Goal: Task Accomplishment & Management: Use online tool/utility

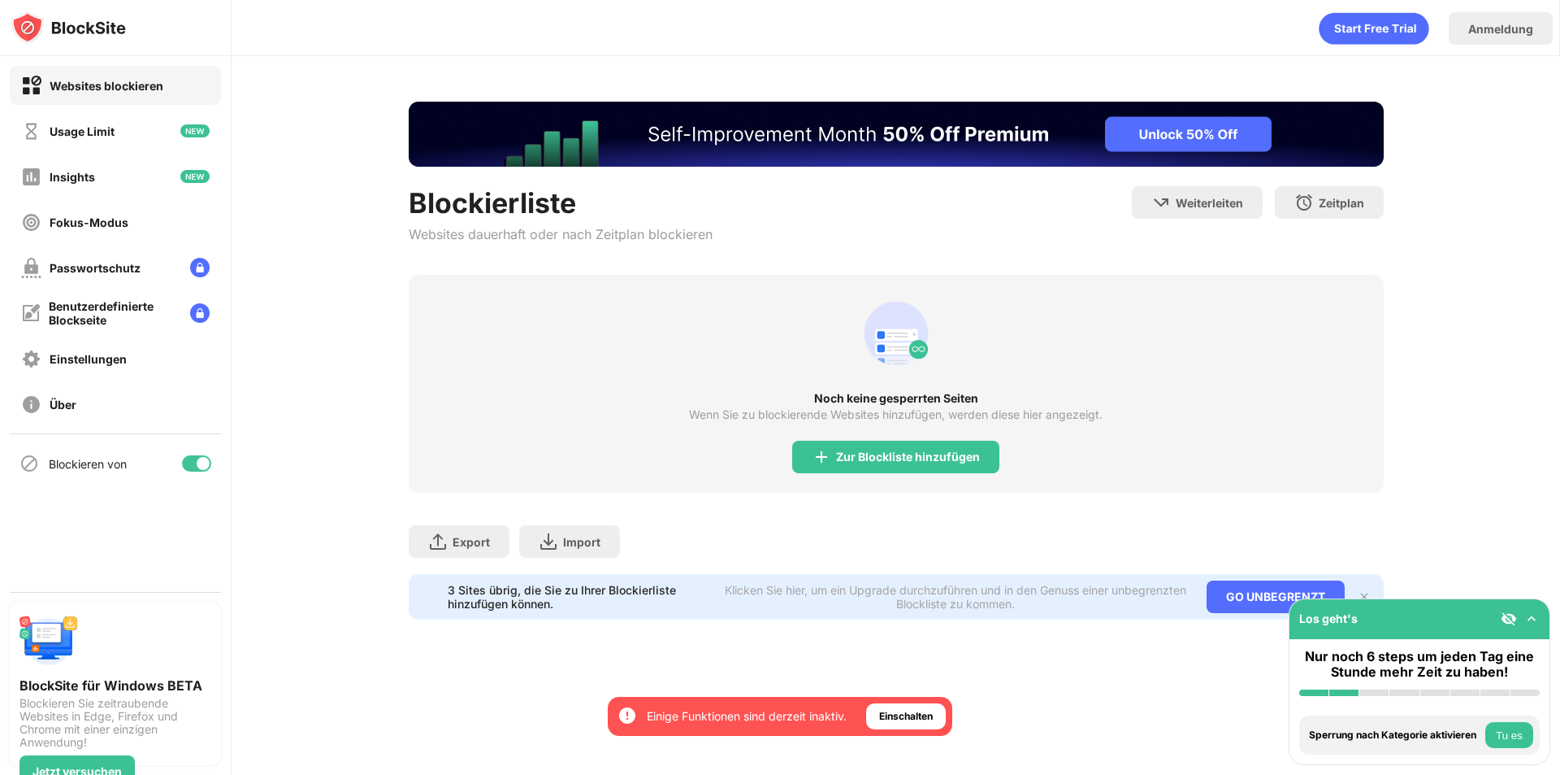
click at [897, 439] on div "Noch keine gesperrten Seiten Wenn Sie zu blockierende Websites hinzufügen, werd…" at bounding box center [896, 384] width 975 height 218
click at [887, 459] on div "Zur Blockliste hinzufügen" at bounding box center [908, 456] width 144 height 13
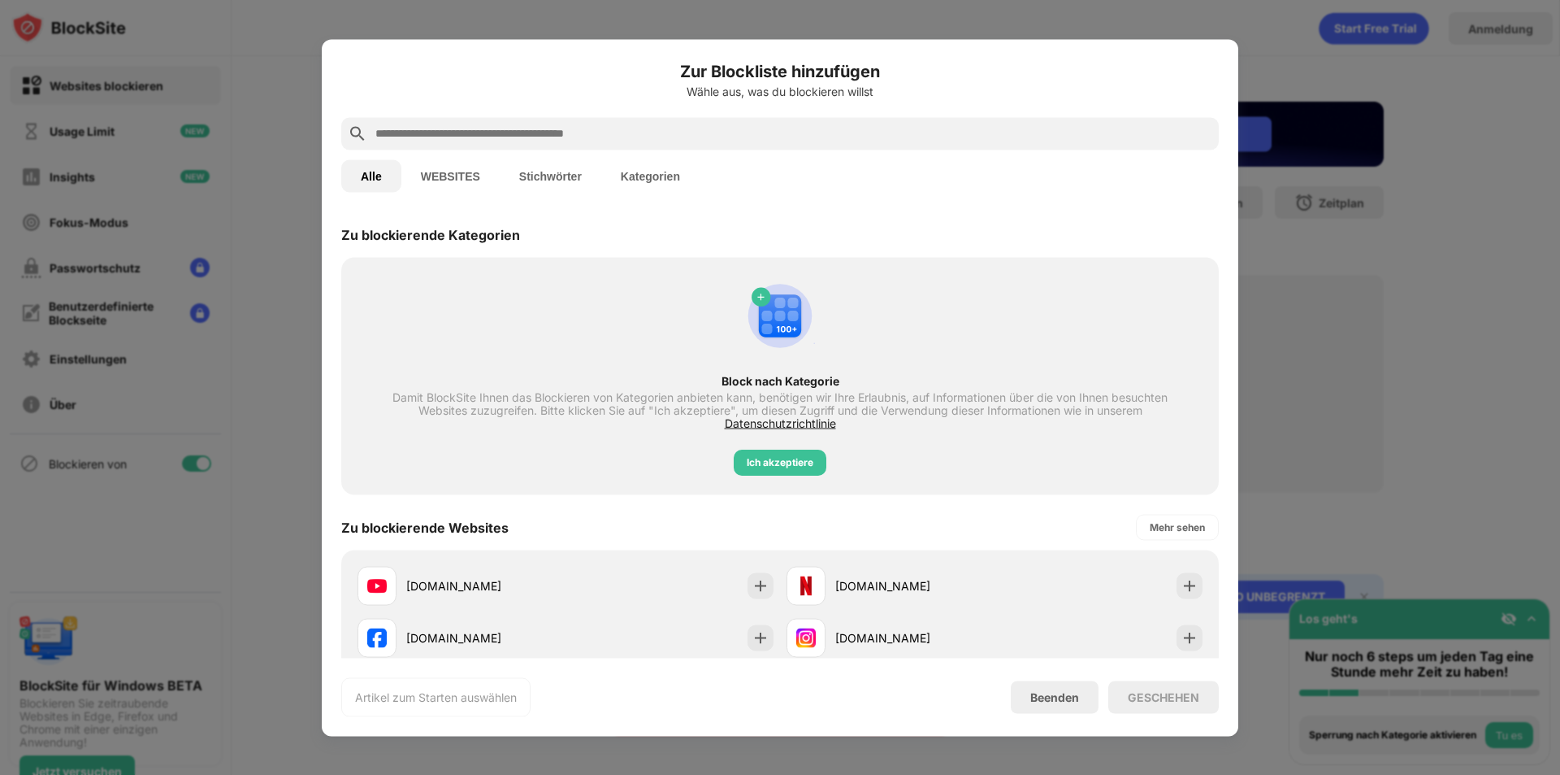
click at [477, 118] on div at bounding box center [780, 133] width 878 height 33
drag, startPoint x: 469, startPoint y: 119, endPoint x: 465, endPoint y: 136, distance: 16.8
click at [469, 122] on div at bounding box center [780, 133] width 878 height 33
click at [465, 136] on input "text" at bounding box center [793, 134] width 839 height 20
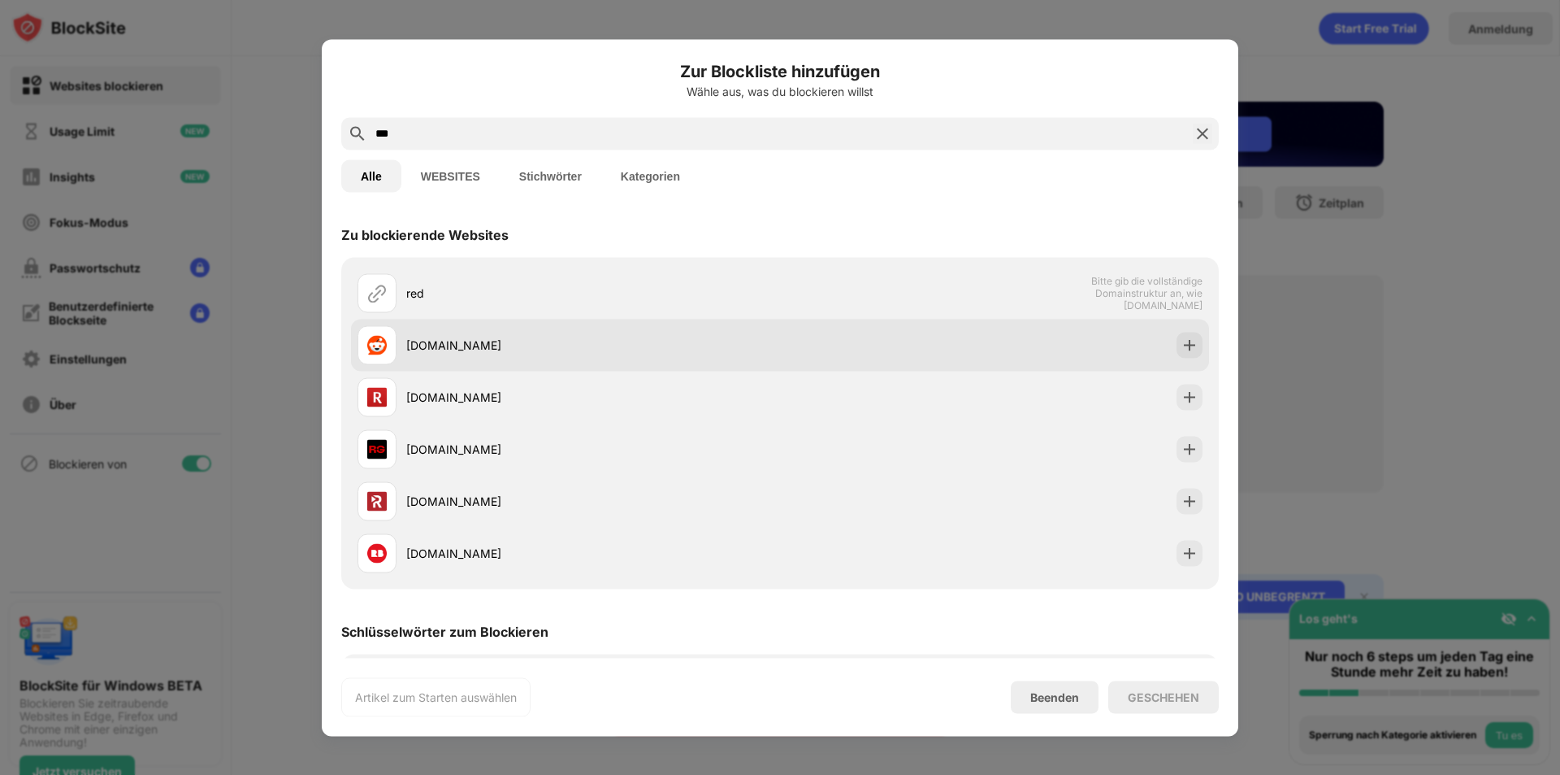
type input "***"
click at [430, 341] on div "[DOMAIN_NAME]" at bounding box center [593, 344] width 374 height 17
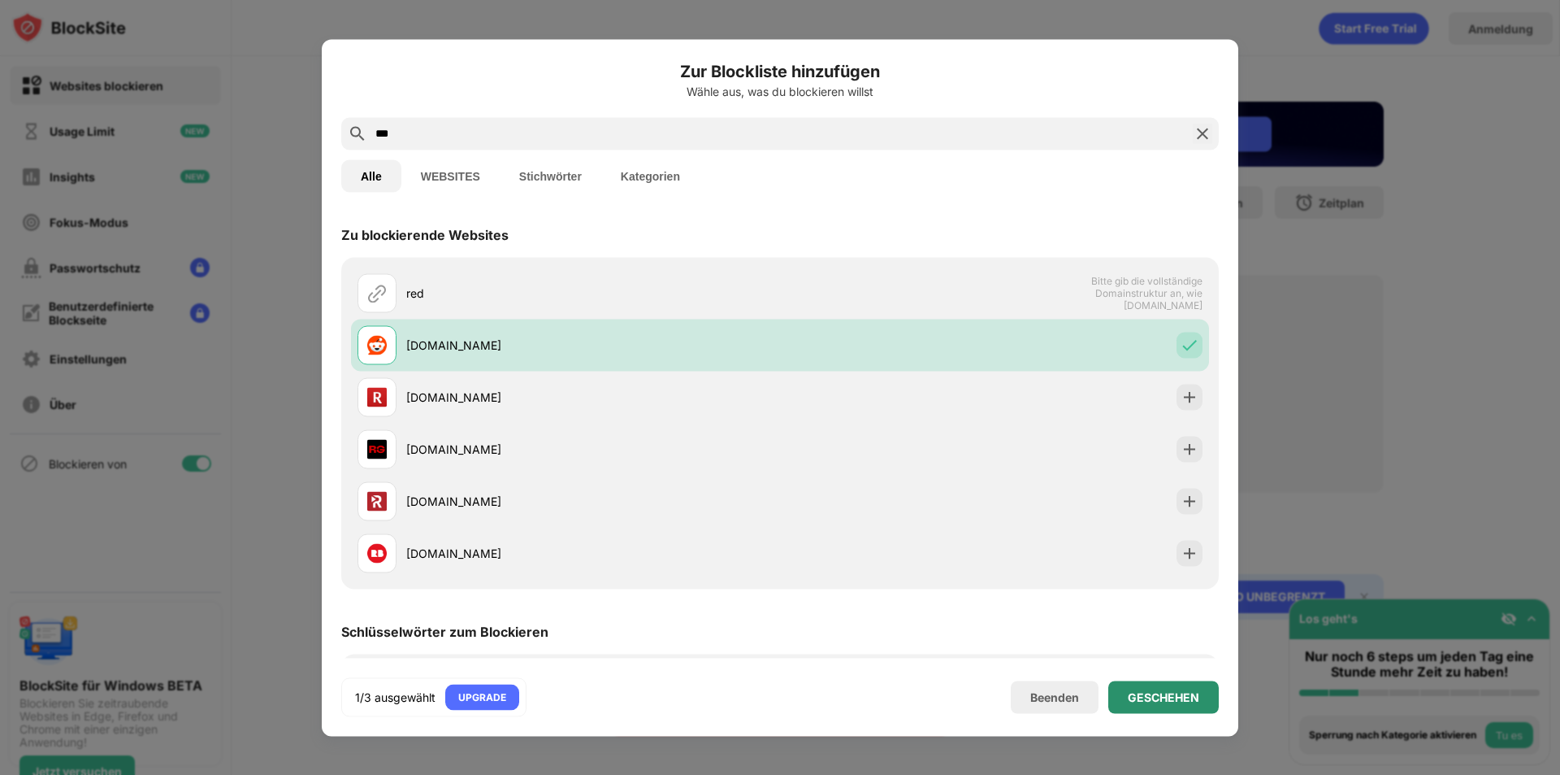
click at [1161, 701] on div "GESCHEHEN" at bounding box center [1164, 696] width 72 height 13
